Goal: Check status: Check status

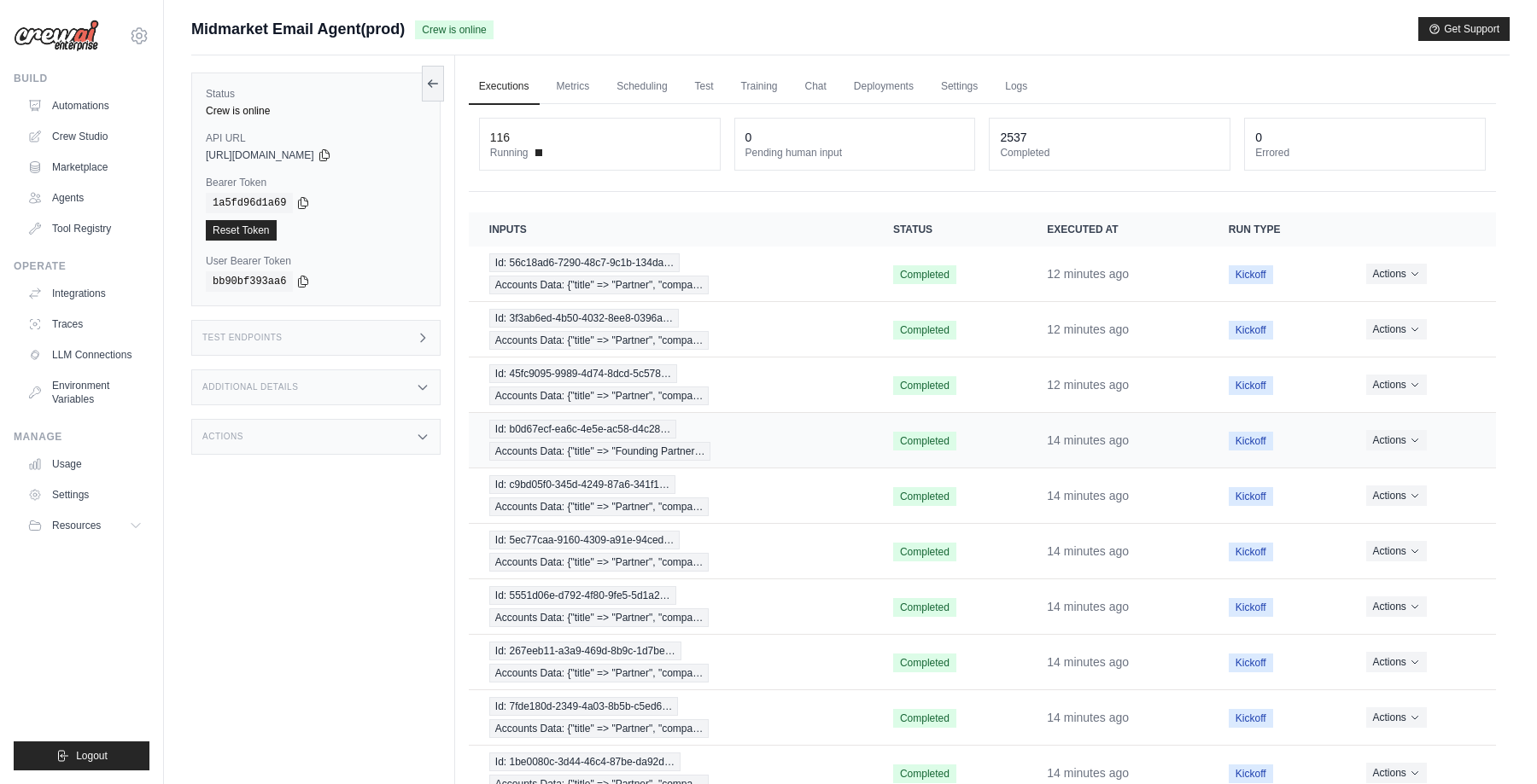
scroll to position [98, 0]
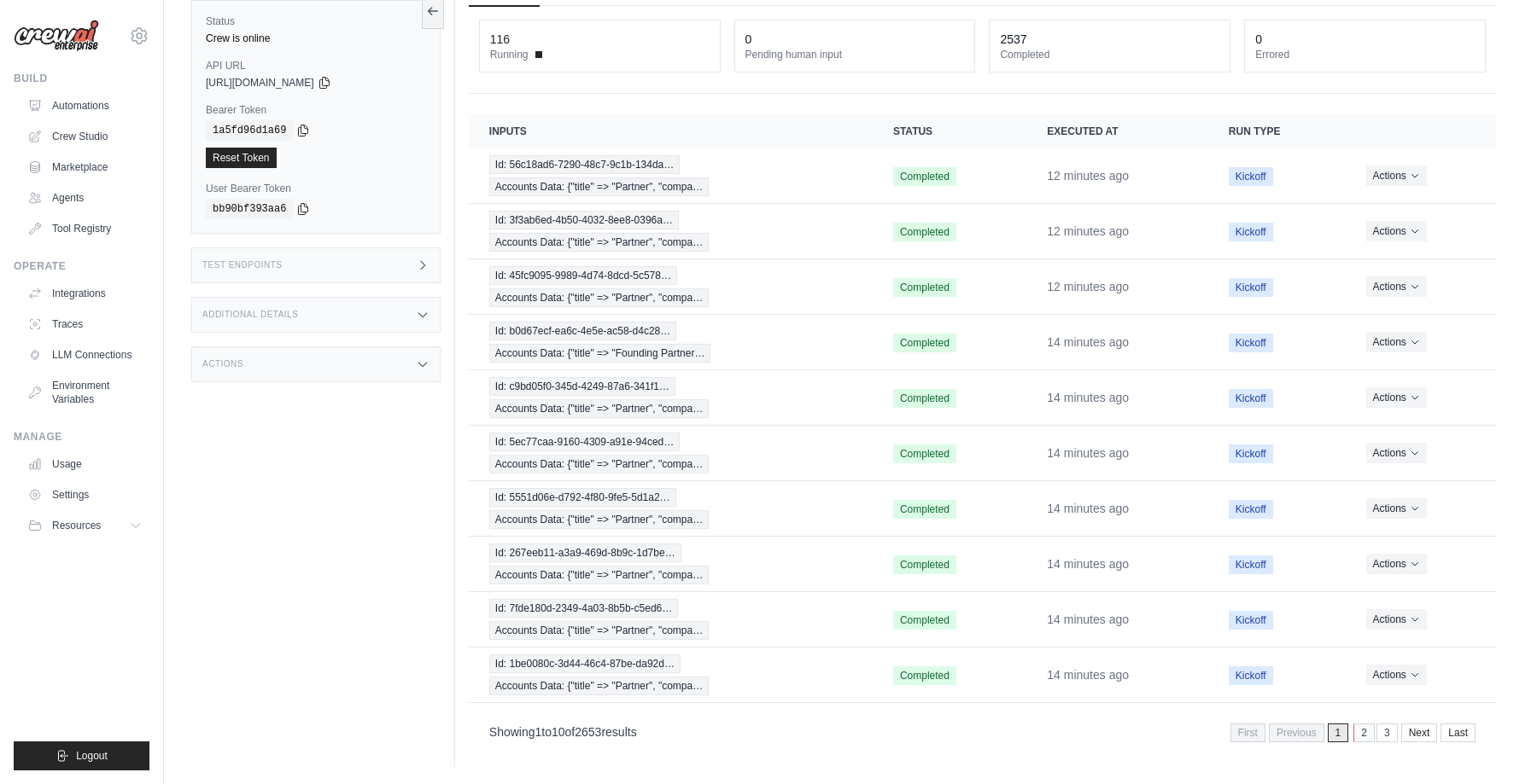
click at [1357, 729] on link "2" at bounding box center [1363, 733] width 21 height 18
click at [1313, 732] on link "1" at bounding box center [1315, 733] width 21 height 18
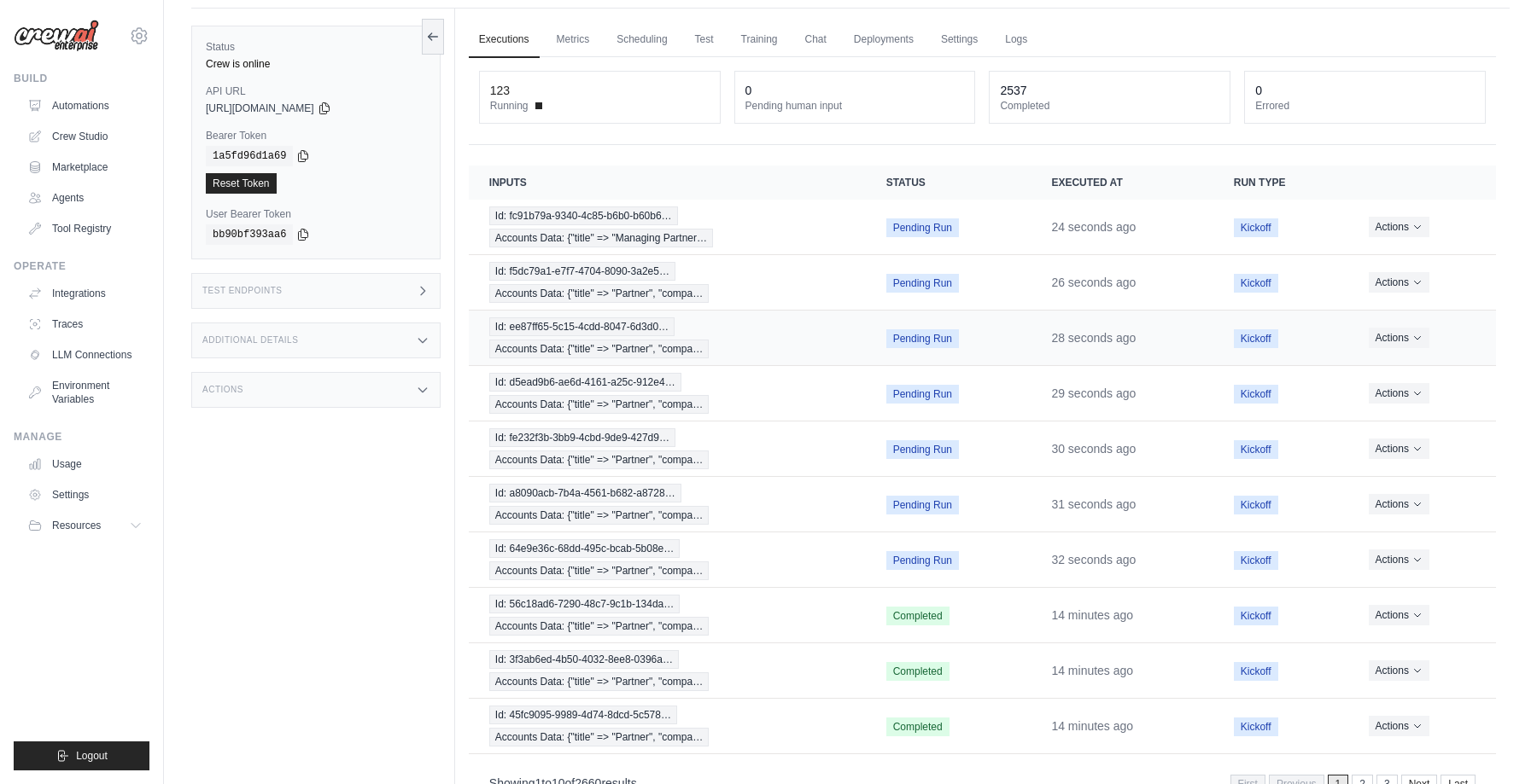
scroll to position [0, 0]
